Goal: Task Accomplishment & Management: Manage account settings

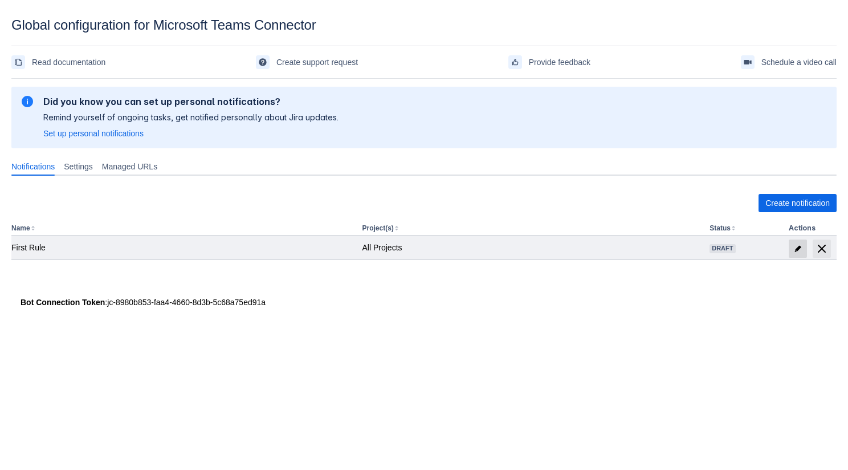
click at [799, 248] on span "edit" at bounding box center [797, 248] width 9 height 9
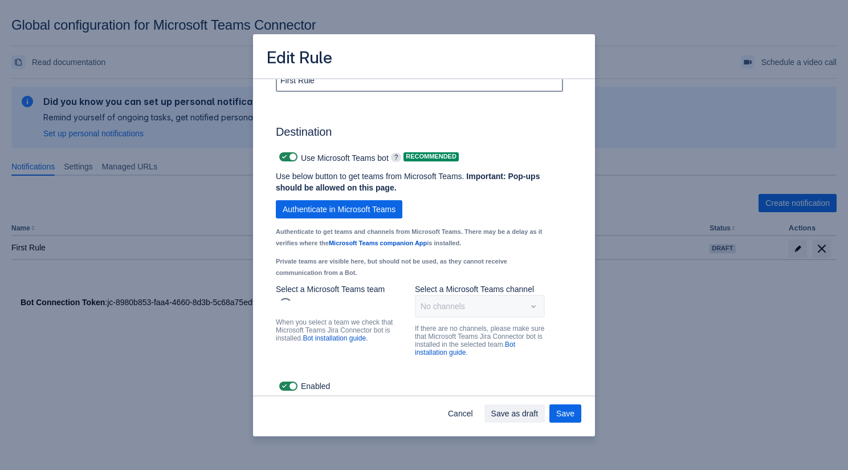
scroll to position [778, 0]
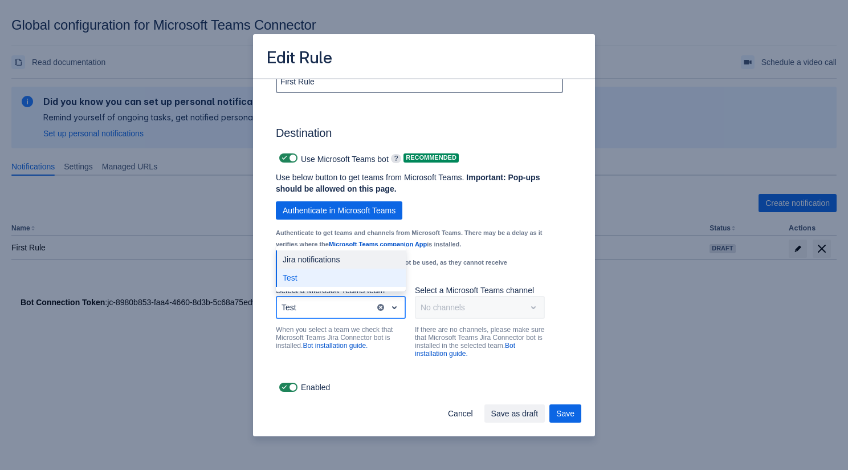
click at [361, 308] on div "Test" at bounding box center [326, 307] width 98 height 18
click at [344, 260] on div "Jira notifications" at bounding box center [341, 259] width 130 height 18
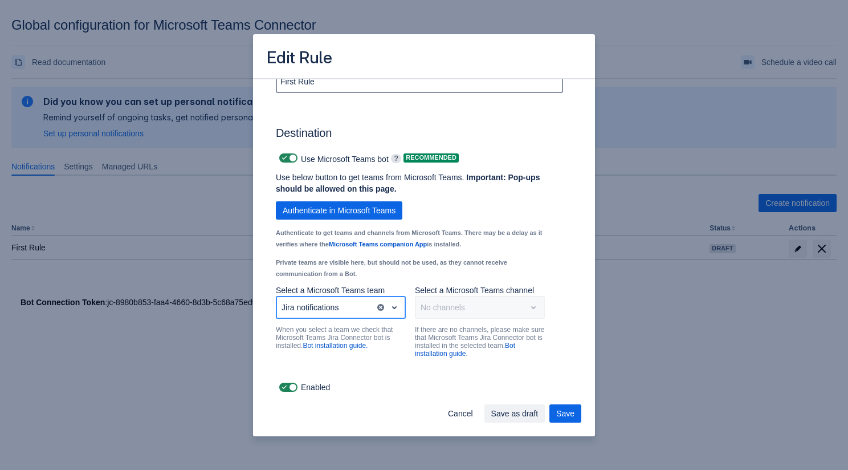
click at [323, 301] on div "Jira notifications" at bounding box center [326, 307] width 98 height 18
click at [322, 277] on div "Test" at bounding box center [341, 277] width 130 height 18
click at [438, 299] on div "Select a channel" at bounding box center [470, 307] width 109 height 18
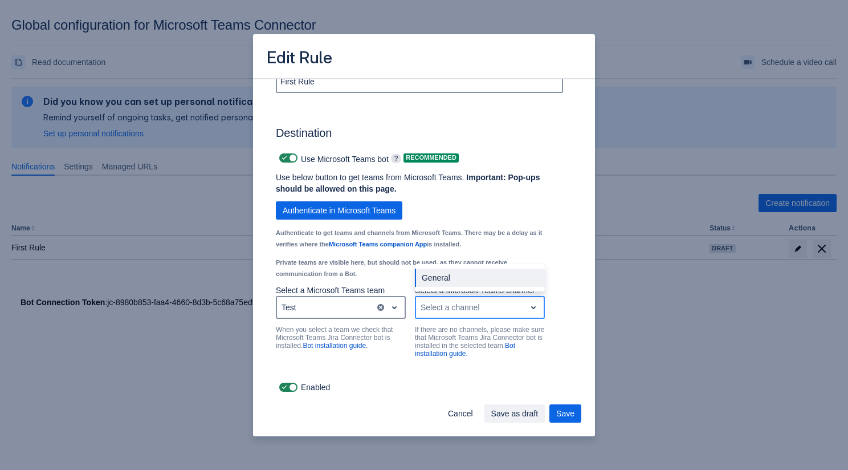
click at [450, 275] on div "General" at bounding box center [480, 277] width 130 height 18
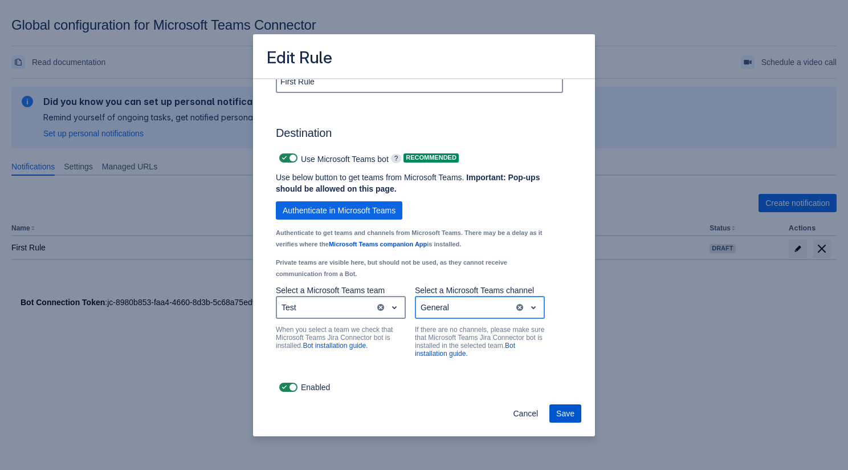
click at [568, 409] on span "Save" at bounding box center [565, 413] width 18 height 18
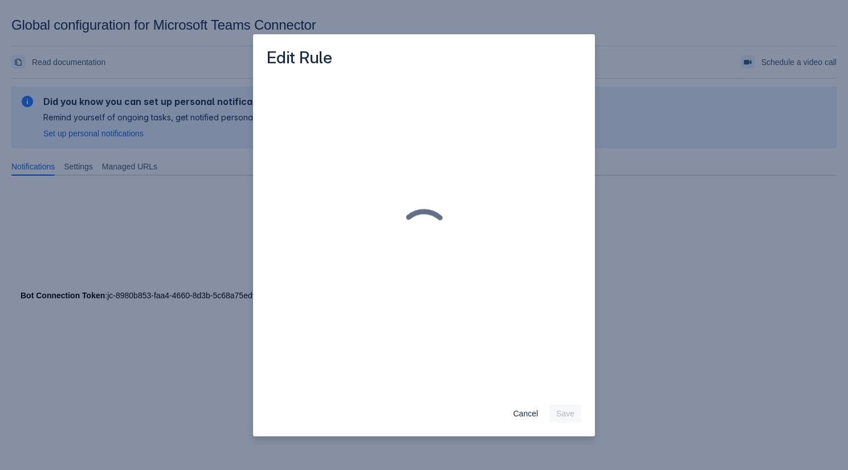
scroll to position [0, 0]
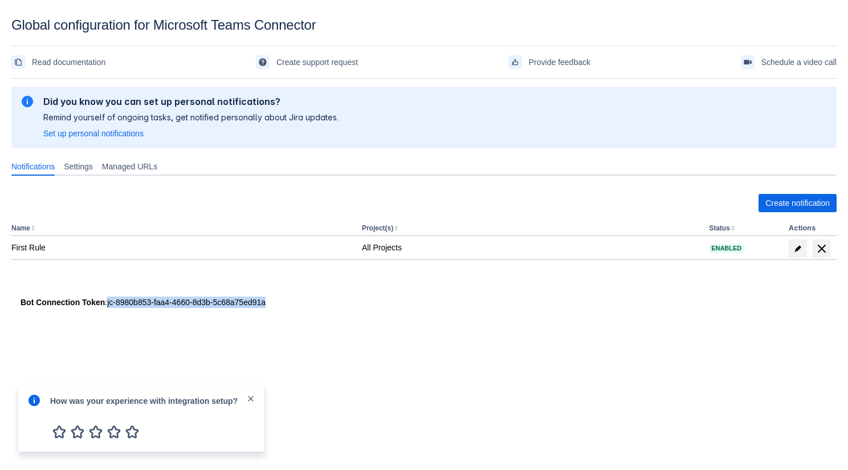
drag, startPoint x: 111, startPoint y: 300, endPoint x: 290, endPoint y: 300, distance: 179.5
click at [290, 300] on div "Bot Connection Token : jc-8980b853-faa4-4660-8d3b-5c68a75ed91a" at bounding box center [424, 301] width 807 height 11
copy div "jc-8980b853-faa4-4660-8d3b-5c68a75ed91a"
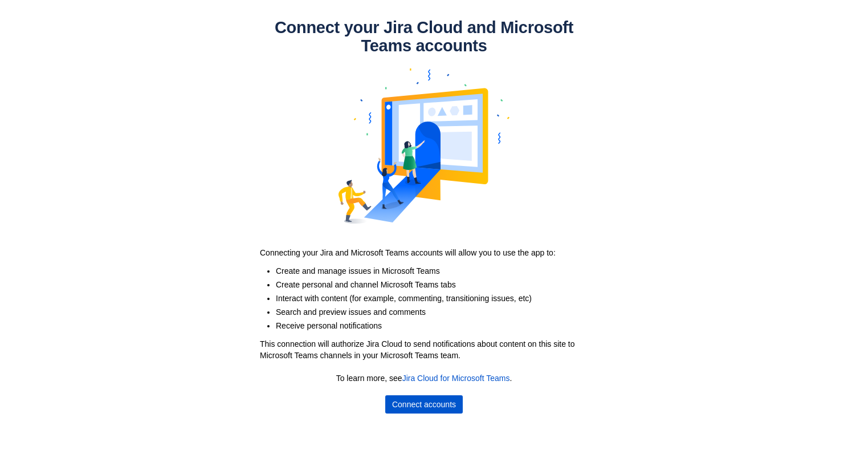
click at [403, 398] on span "Connect accounts" at bounding box center [424, 404] width 64 height 18
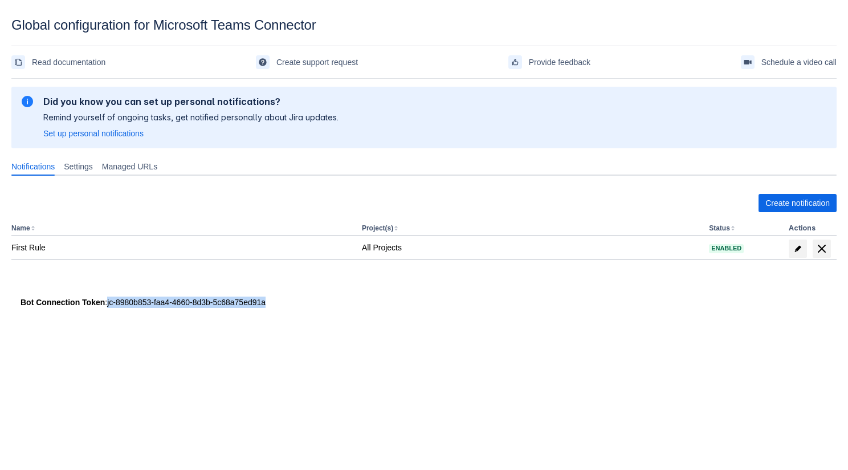
drag, startPoint x: 300, startPoint y: 305, endPoint x: 111, endPoint y: 307, distance: 189.7
click at [111, 307] on div "Bot Connection Token : jc-8980b853-faa4-4660-8d3b-5c68a75ed91a" at bounding box center [424, 301] width 807 height 11
copy div "jc-8980b853-faa4-4660-8d3b-5c68a75ed91a"
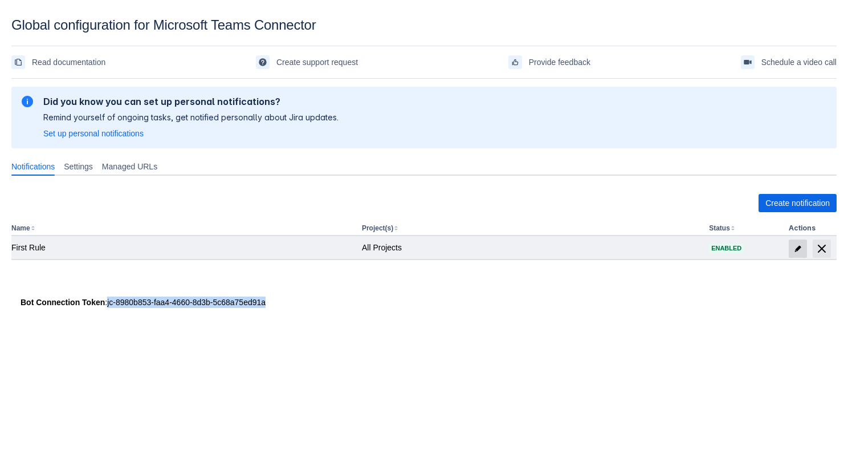
click at [799, 243] on span at bounding box center [798, 248] width 18 height 18
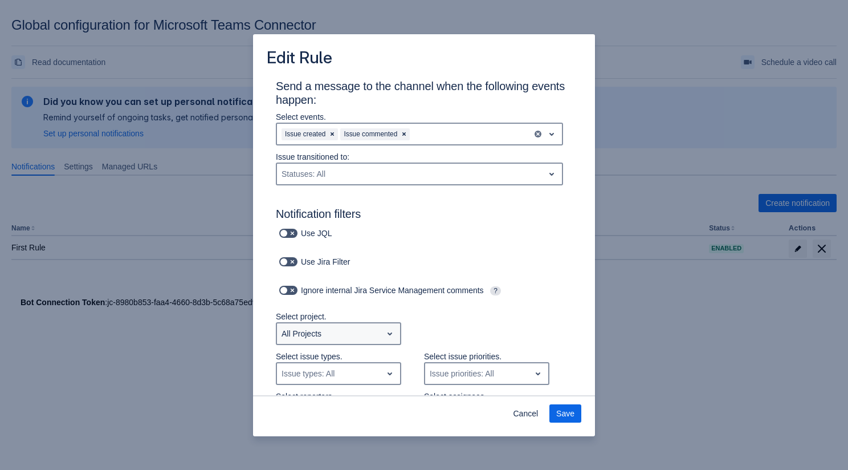
click at [306, 338] on div "All Projects" at bounding box center [329, 333] width 105 height 18
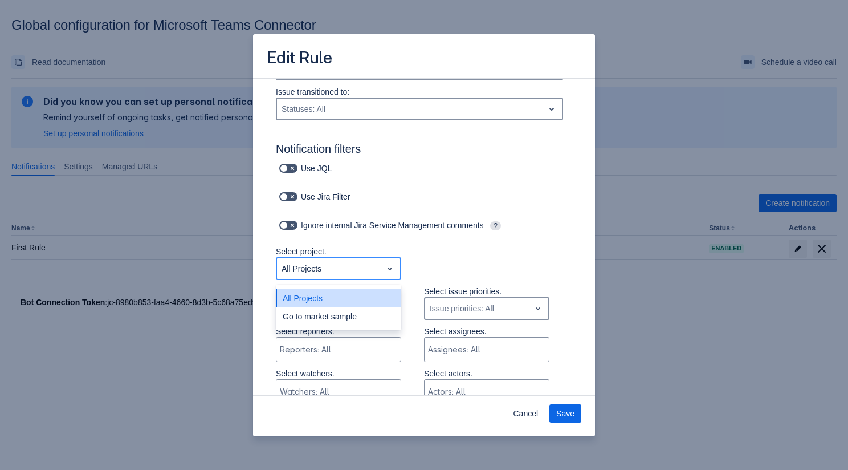
scroll to position [74, 0]
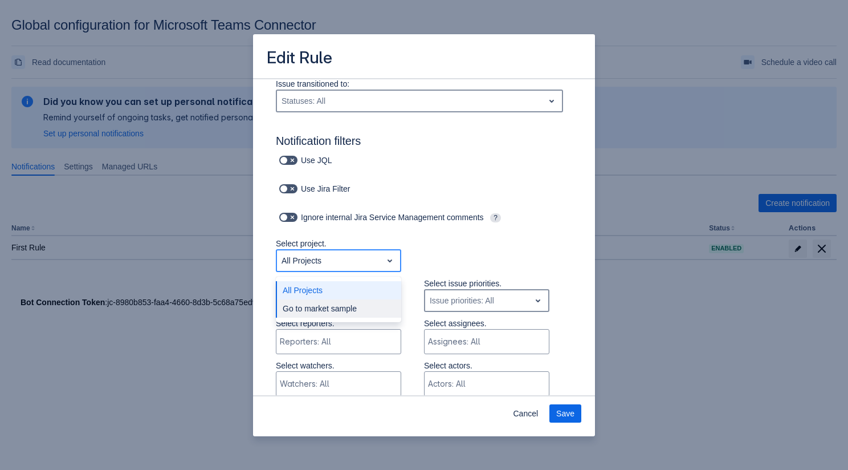
click at [348, 312] on div "Go to market sample" at bounding box center [338, 308] width 125 height 18
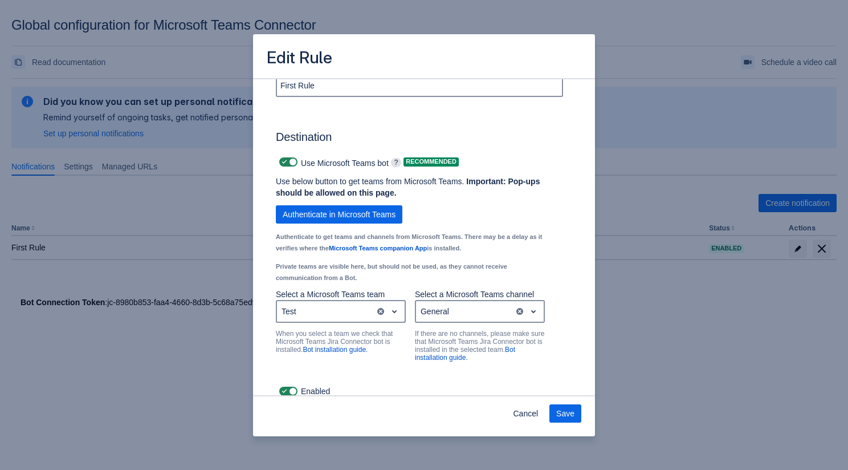
scroll to position [778, 0]
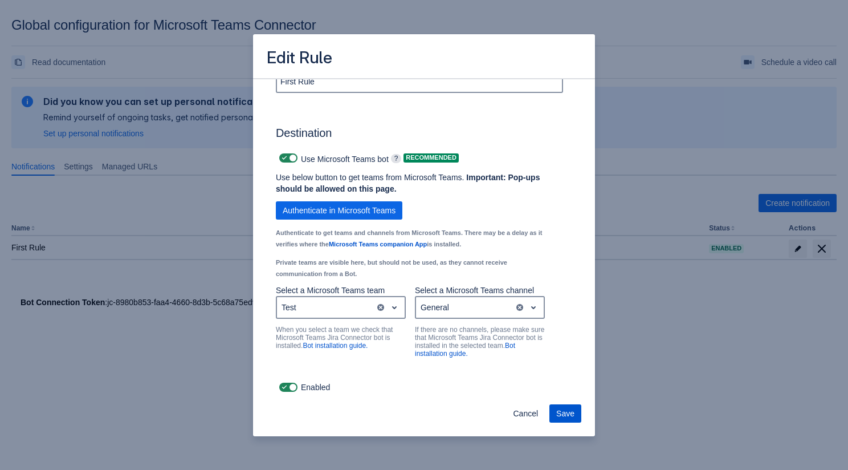
click at [562, 407] on span "Save" at bounding box center [565, 413] width 18 height 18
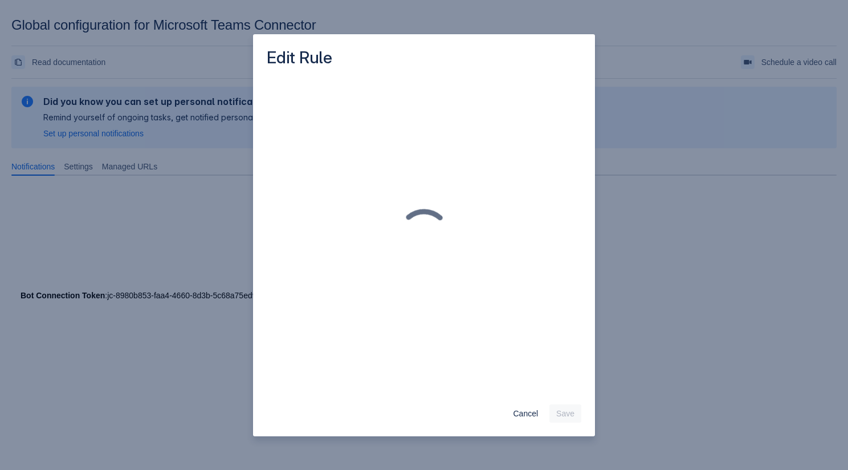
scroll to position [0, 0]
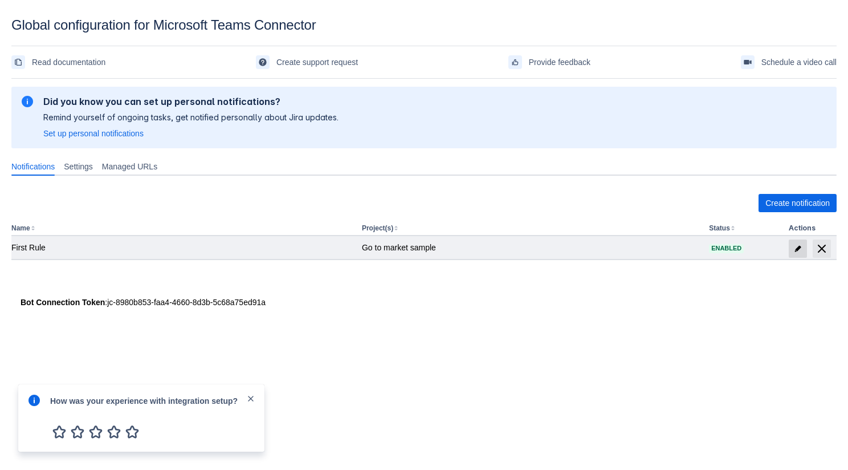
click at [795, 248] on span "edit" at bounding box center [797, 248] width 9 height 9
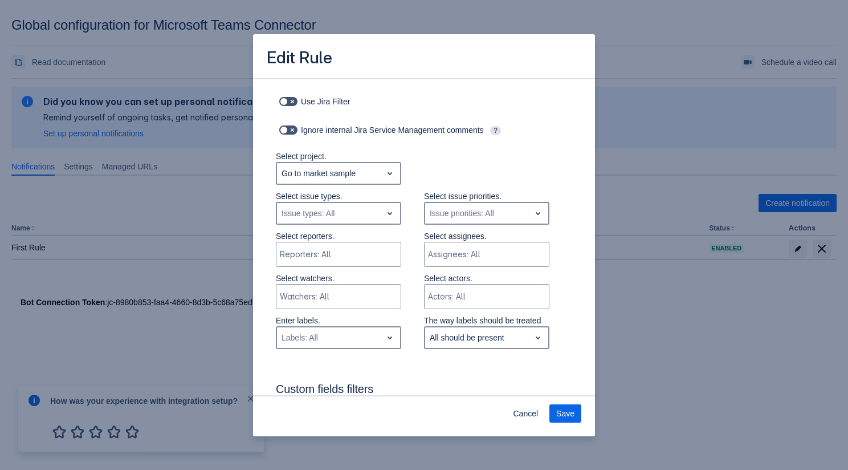
scroll to position [164, 0]
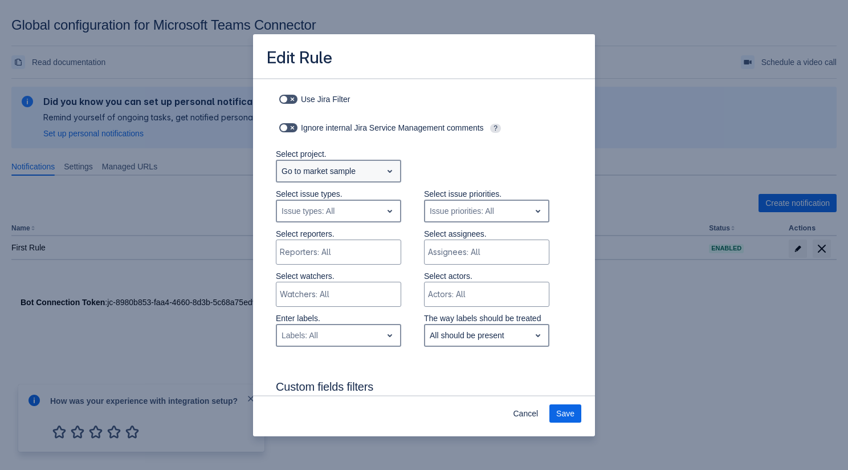
click at [384, 175] on span "open" at bounding box center [390, 171] width 14 height 14
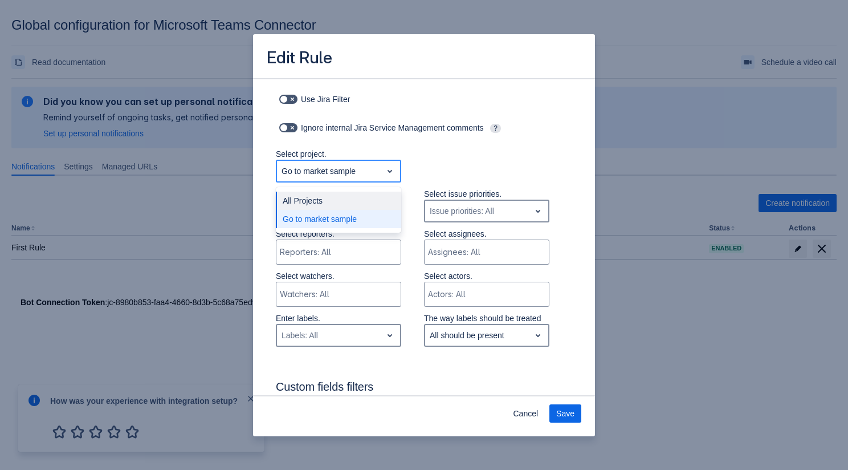
click at [362, 192] on div "All Projects" at bounding box center [338, 200] width 125 height 18
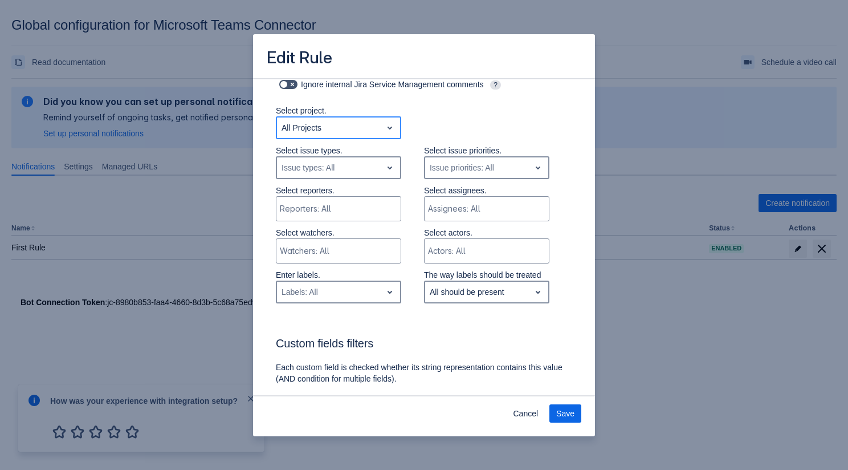
scroll to position [209, 0]
click at [470, 290] on div "All should be present" at bounding box center [467, 289] width 75 height 9
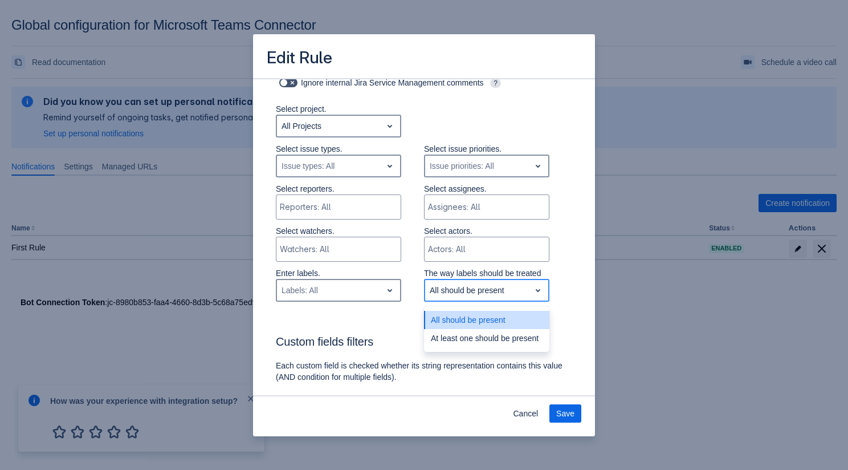
click at [470, 290] on div "All should be present" at bounding box center [467, 289] width 75 height 9
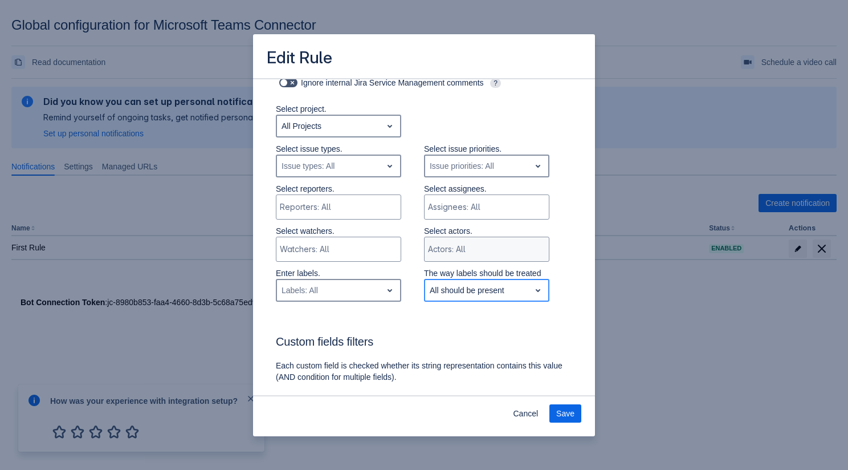
scroll to position [221, 0]
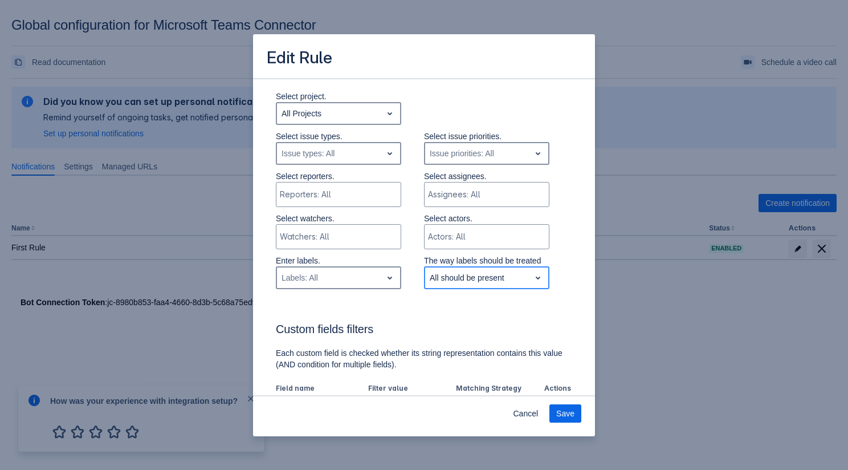
click at [548, 258] on p "The way labels should be treated" at bounding box center [486, 260] width 125 height 11
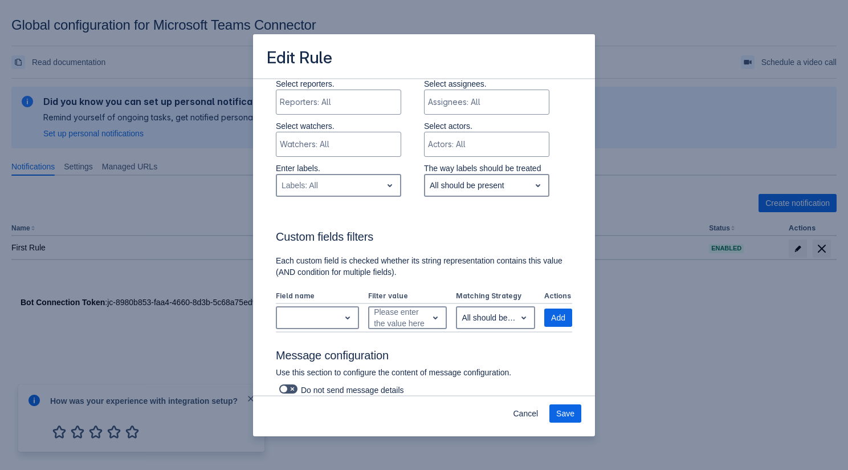
click at [548, 258] on p "Each custom field is checked whether its string representation contains this va…" at bounding box center [424, 266] width 296 height 23
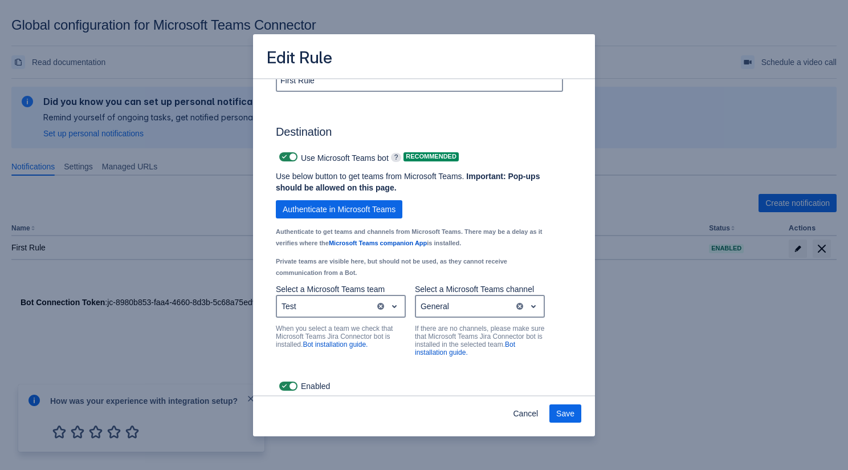
scroll to position [778, 0]
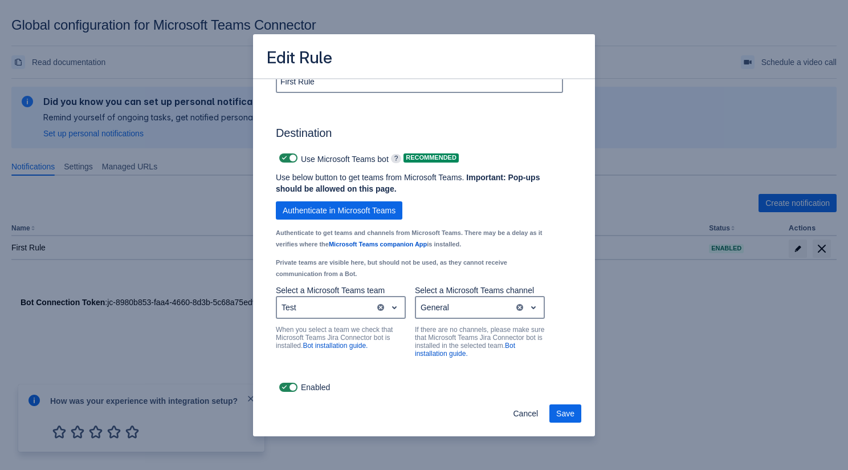
click at [479, 294] on p "Select a Microsoft Teams channel" at bounding box center [480, 289] width 130 height 11
click at [464, 303] on div "General" at bounding box center [465, 307] width 98 height 18
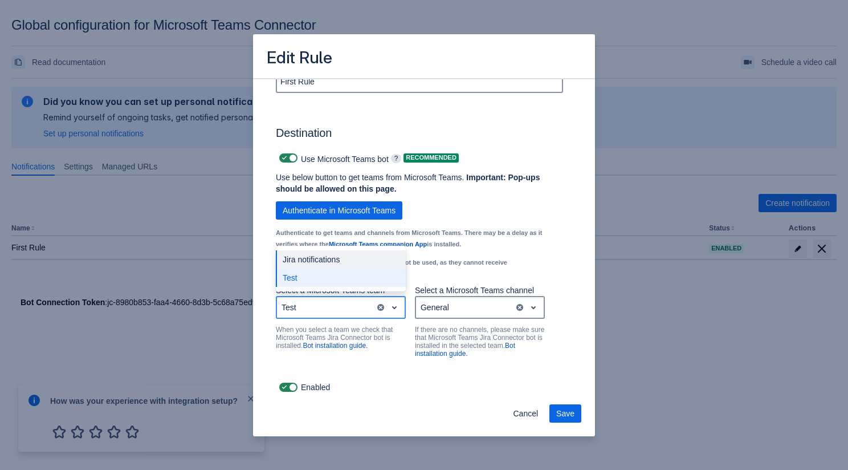
click at [331, 304] on div "Test" at bounding box center [326, 307] width 98 height 18
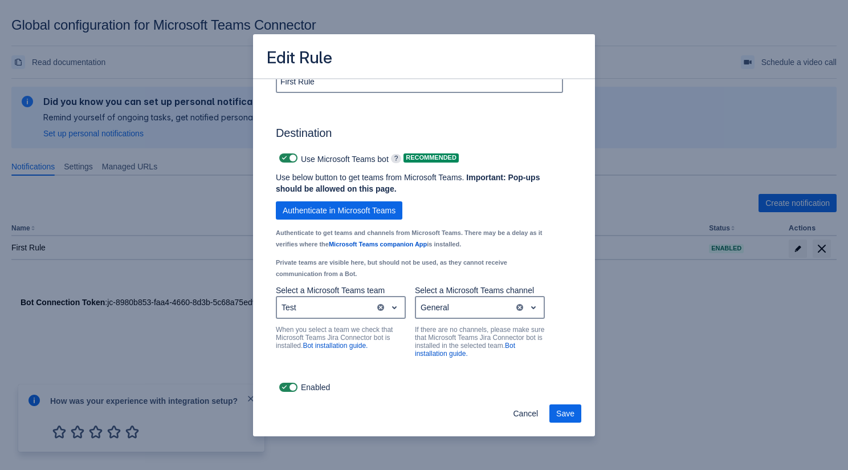
click at [463, 264] on small "Private teams are visible here, but should not be used, as they cannot receive …" at bounding box center [391, 268] width 231 height 18
click at [515, 414] on span "Cancel" at bounding box center [525, 413] width 25 height 18
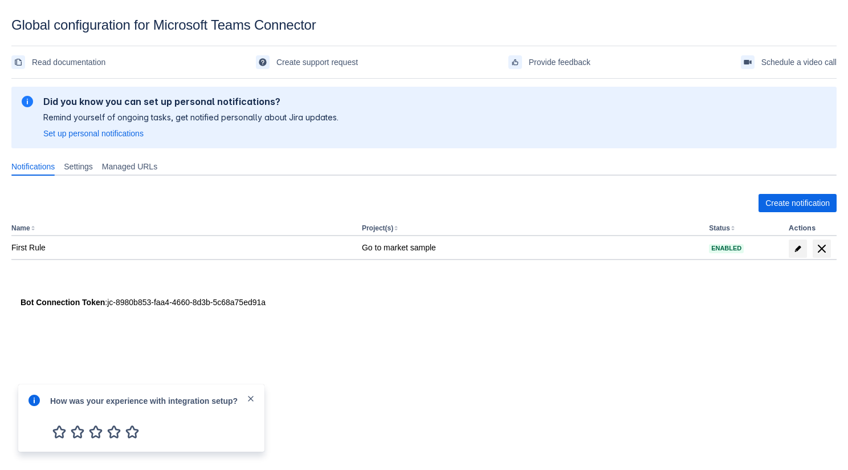
click at [256, 392] on div "How was your experience with integration setup?" at bounding box center [141, 417] width 246 height 67
click at [250, 394] on span "close" at bounding box center [250, 398] width 9 height 9
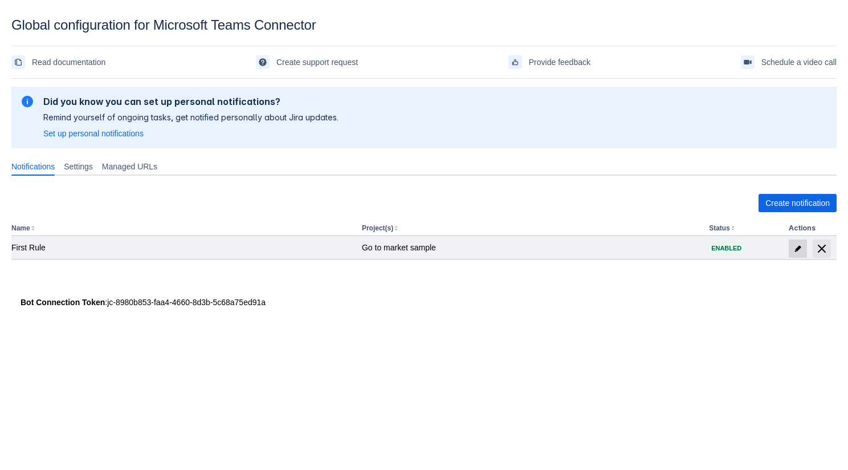
click at [798, 248] on span "edit" at bounding box center [797, 248] width 9 height 9
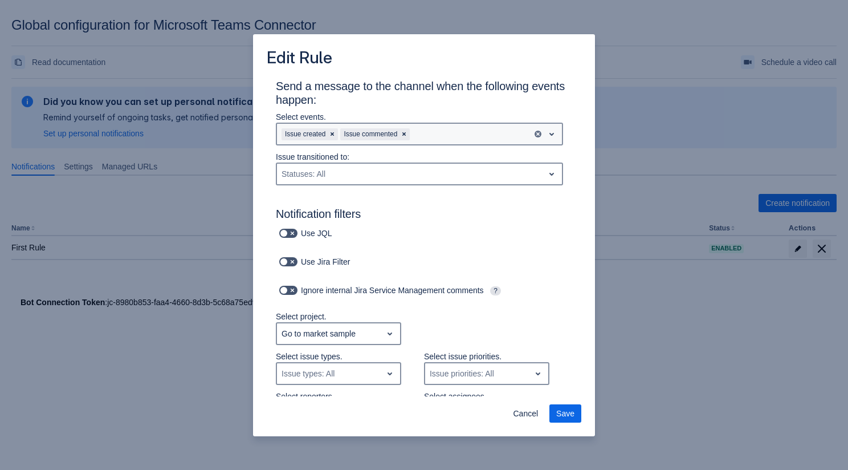
click at [440, 129] on div "Issue created Issue commented" at bounding box center [404, 134] width 255 height 18
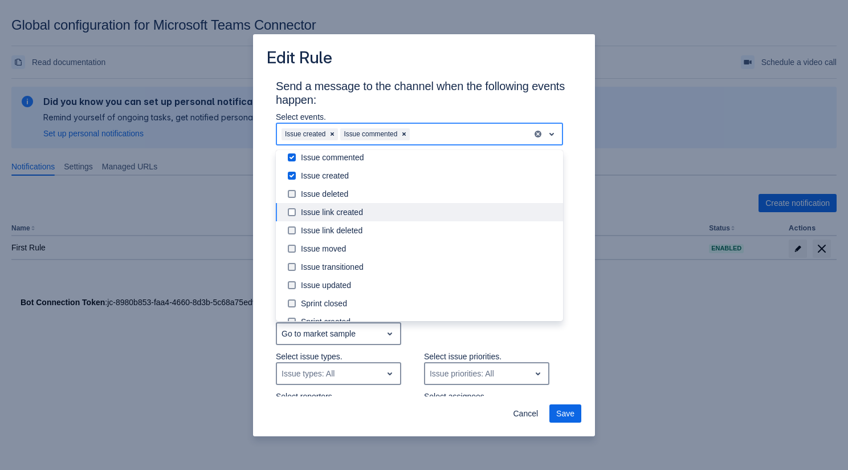
scroll to position [68, 0]
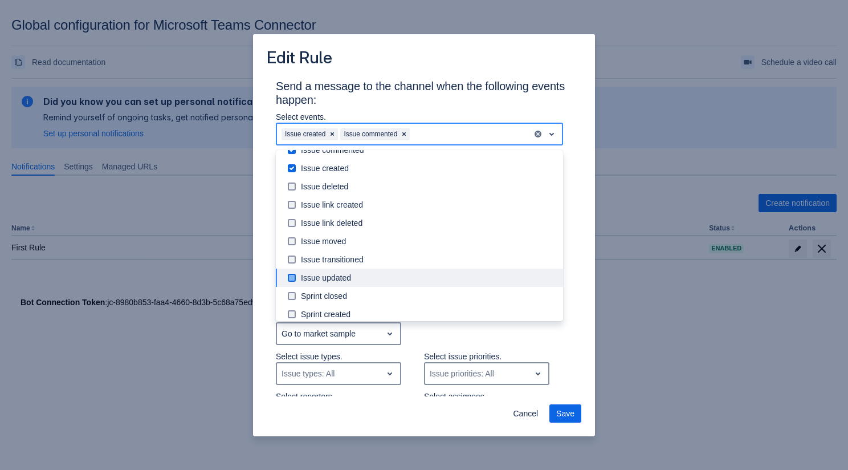
click at [381, 281] on div "Issue updated" at bounding box center [428, 277] width 255 height 11
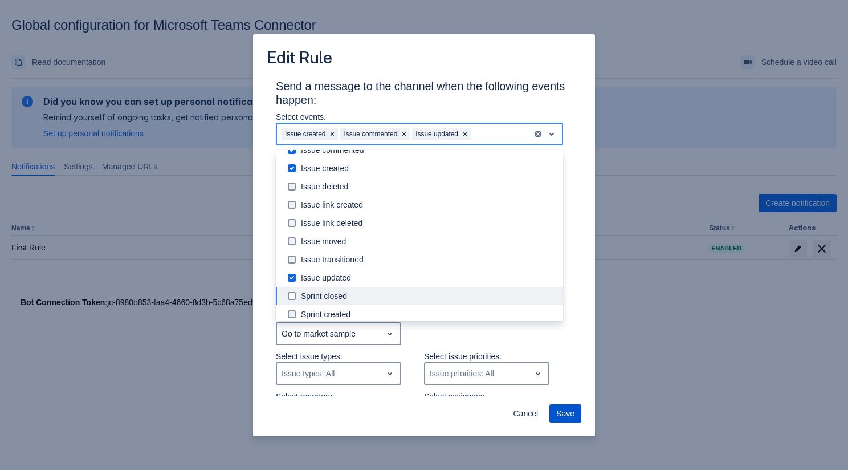
click at [564, 409] on span "Save" at bounding box center [565, 413] width 18 height 18
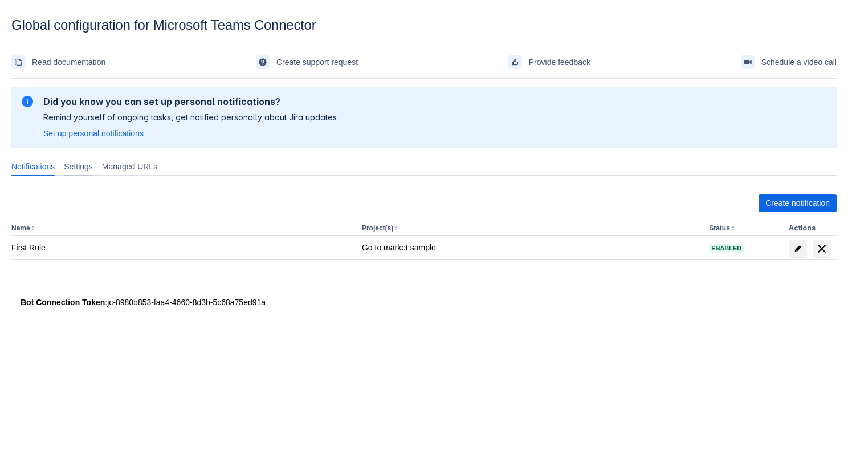
click at [93, 164] on span "Settings" at bounding box center [78, 166] width 29 height 11
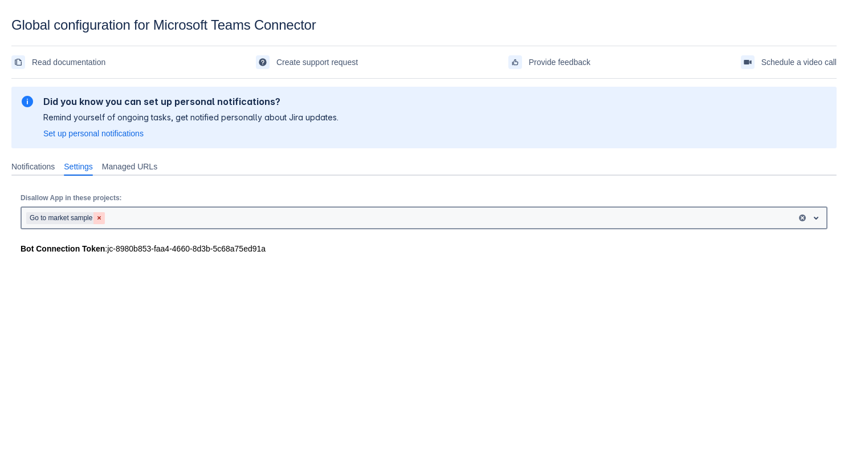
click at [104, 216] on span "Clear" at bounding box center [99, 217] width 9 height 9
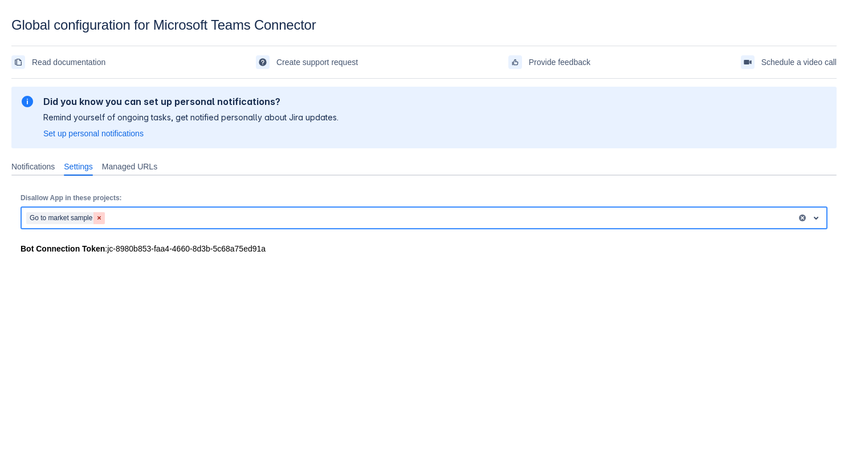
click at [99, 215] on span "Clear" at bounding box center [99, 217] width 9 height 9
click at [393, 267] on div "Please refresh the page and try again. If the issue persist please contact supp…" at bounding box center [423, 182] width 825 height 198
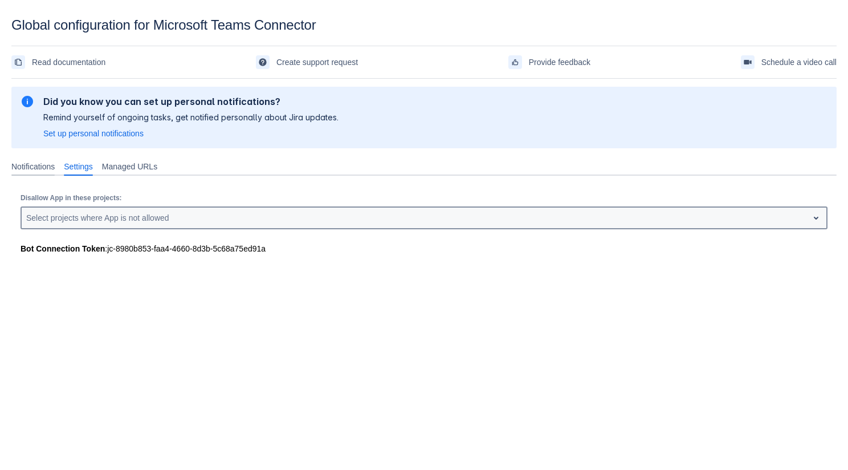
click at [52, 164] on span "Notifications" at bounding box center [32, 166] width 43 height 11
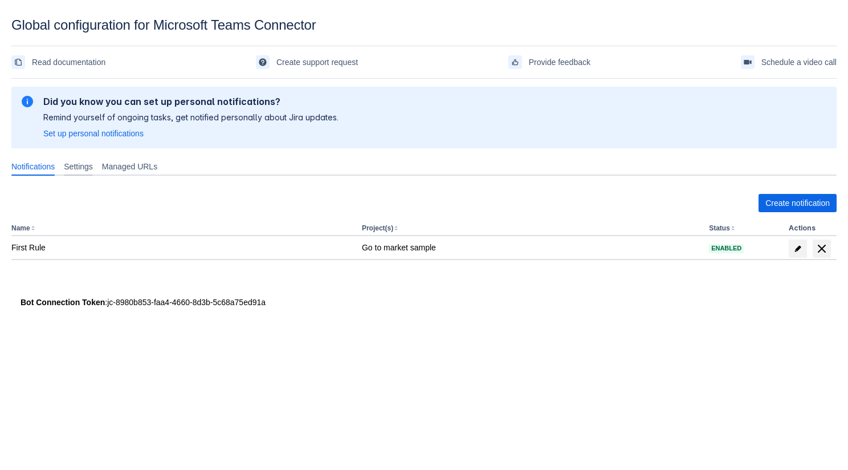
click at [88, 164] on span "Settings" at bounding box center [78, 166] width 29 height 11
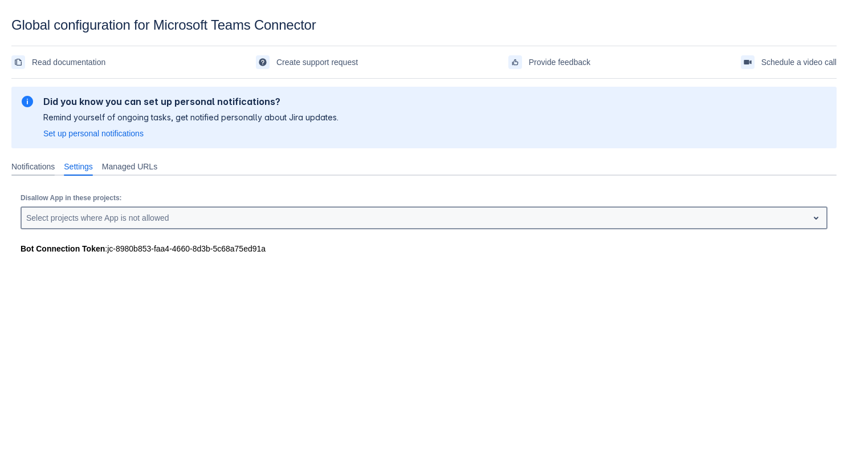
click at [40, 158] on div "Notifications" at bounding box center [33, 166] width 52 height 18
